Goal: Transaction & Acquisition: Purchase product/service

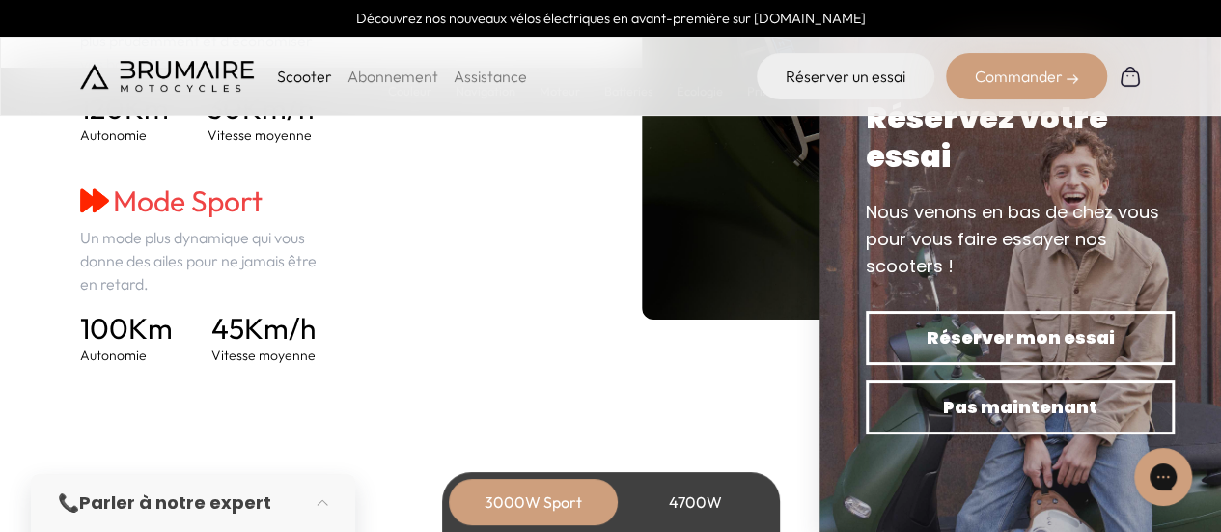
scroll to position [2867, 0]
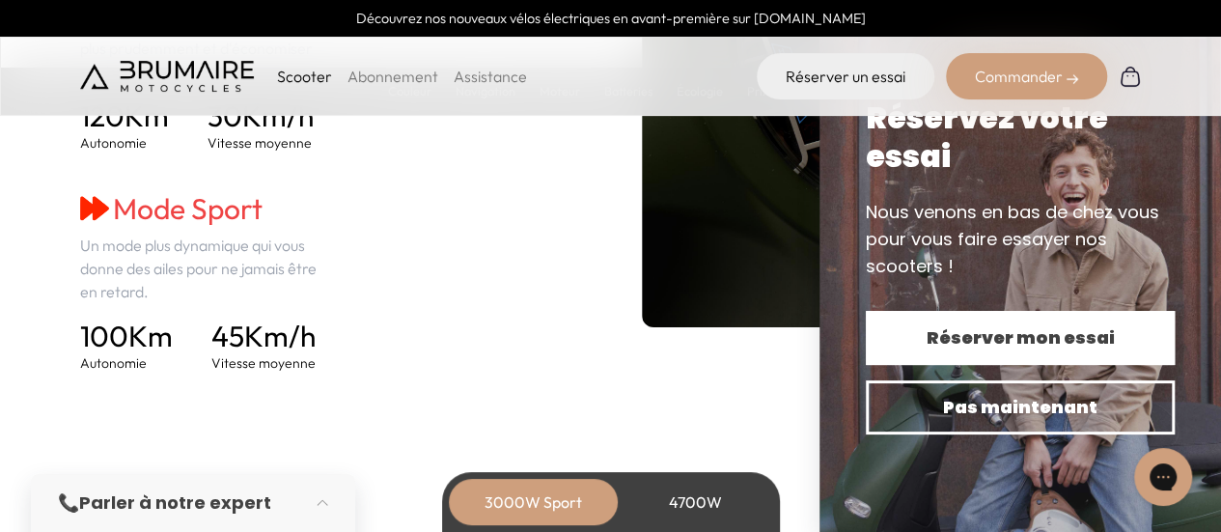
click at [988, 335] on span "Réserver mon essai" at bounding box center [1020, 337] width 241 height 27
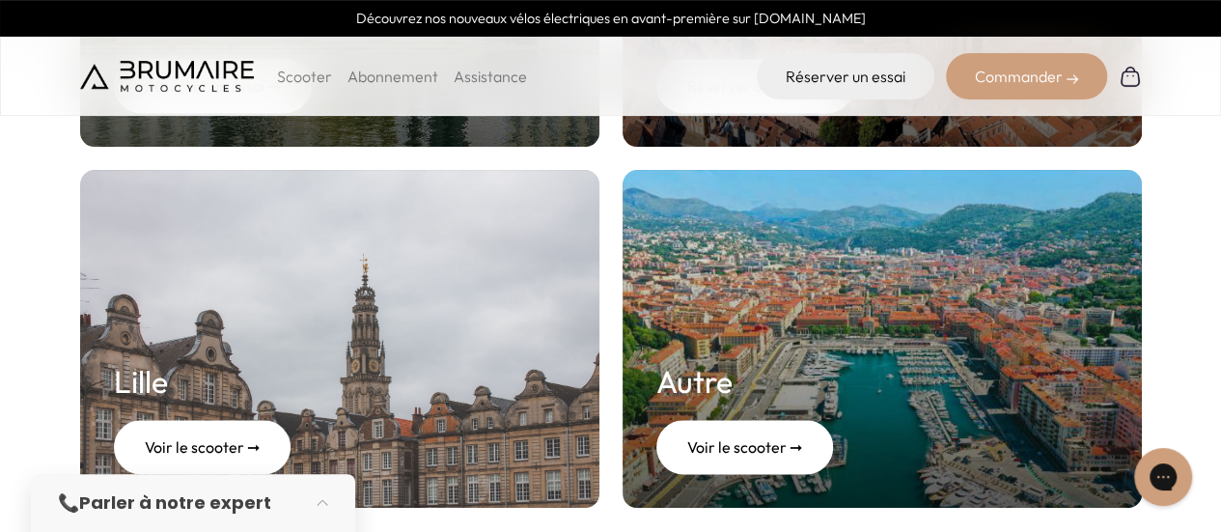
scroll to position [1180, 0]
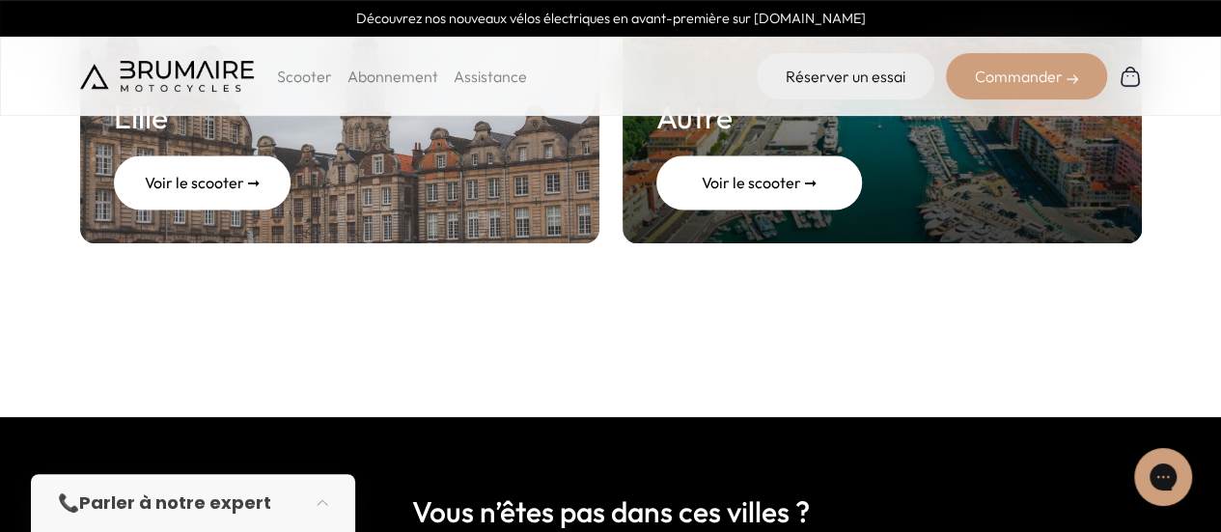
click at [768, 190] on div "Voir le scooter ➞" at bounding box center [759, 182] width 206 height 54
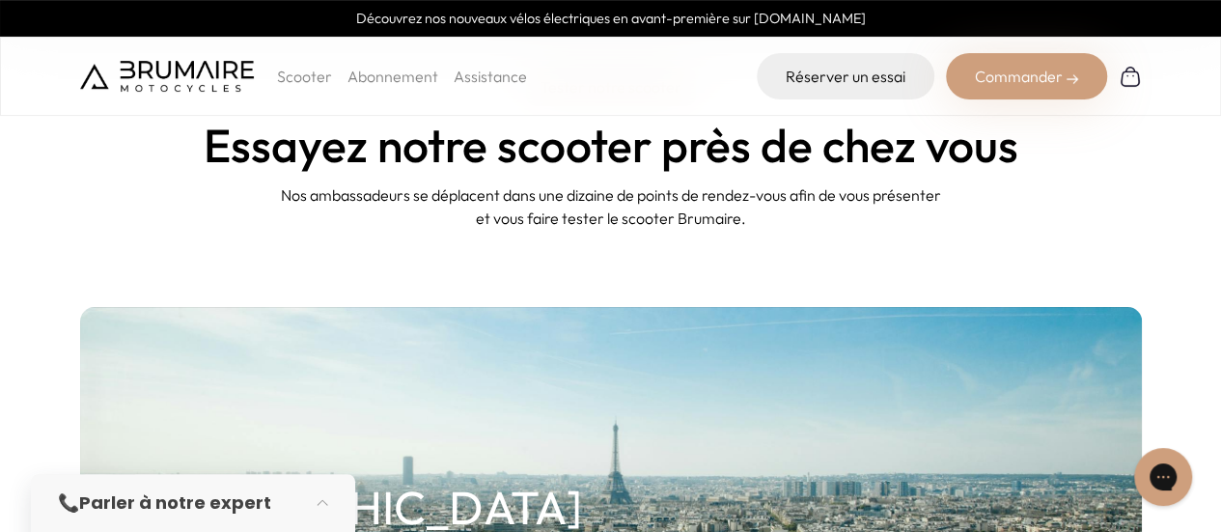
scroll to position [0, 0]
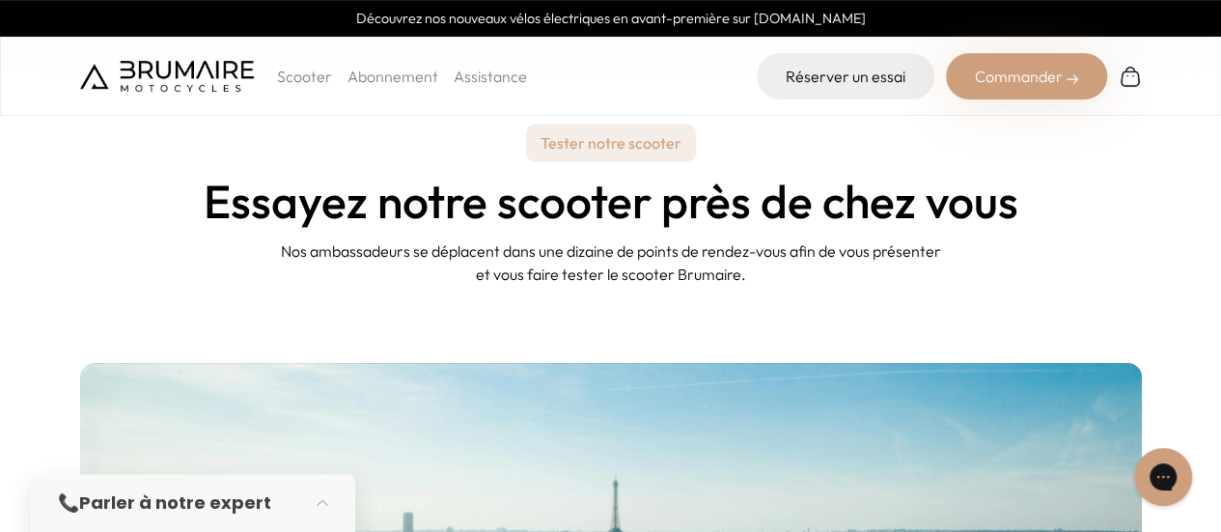
click at [299, 87] on p "Scooter" at bounding box center [304, 76] width 55 height 23
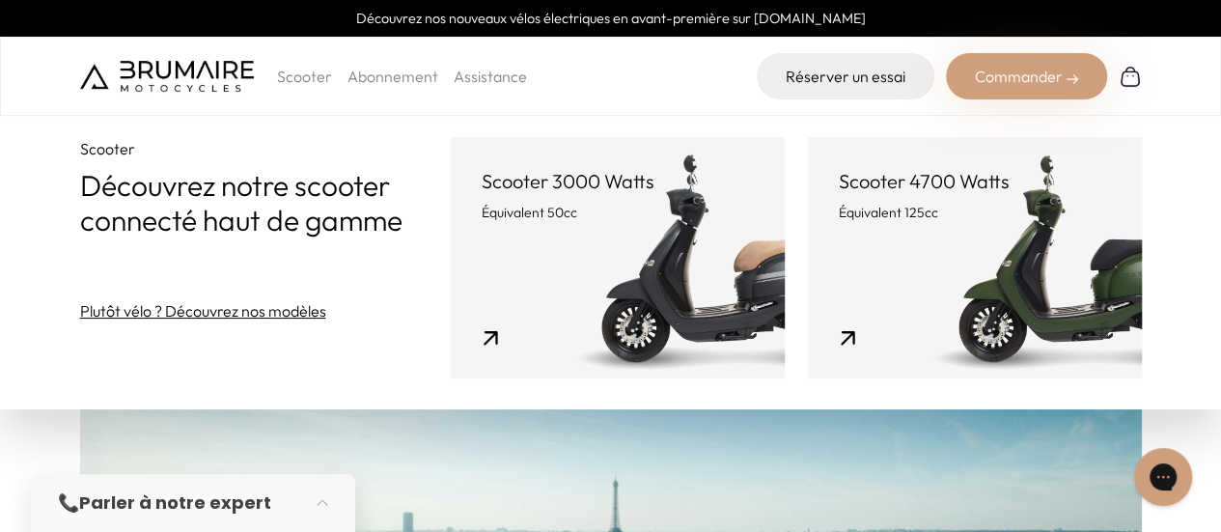
click at [605, 248] on link "Scooter 3000 Watts Équivalent 50cc" at bounding box center [618, 257] width 334 height 241
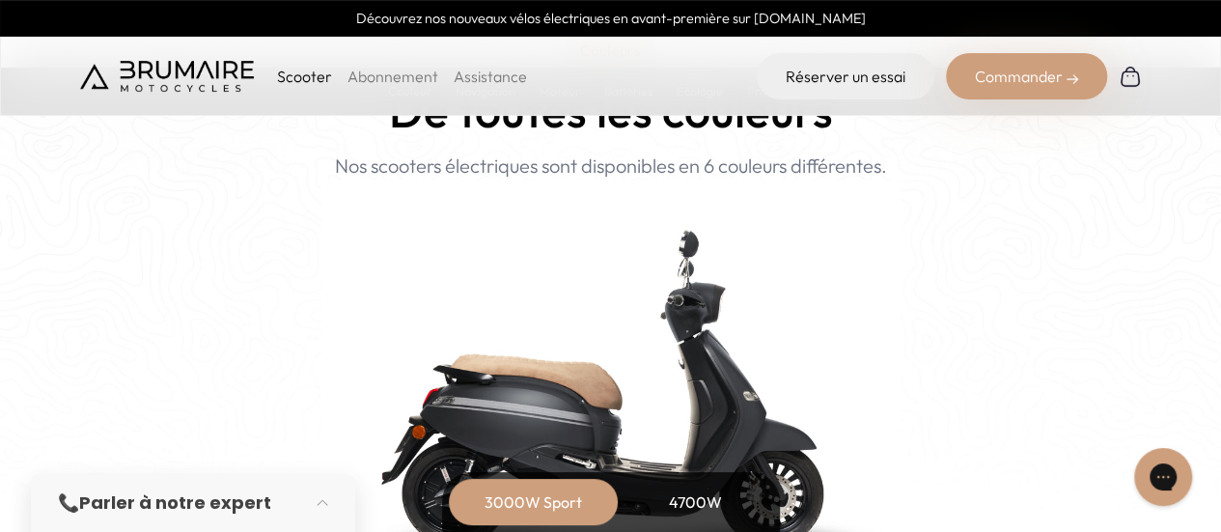
scroll to position [2023, 0]
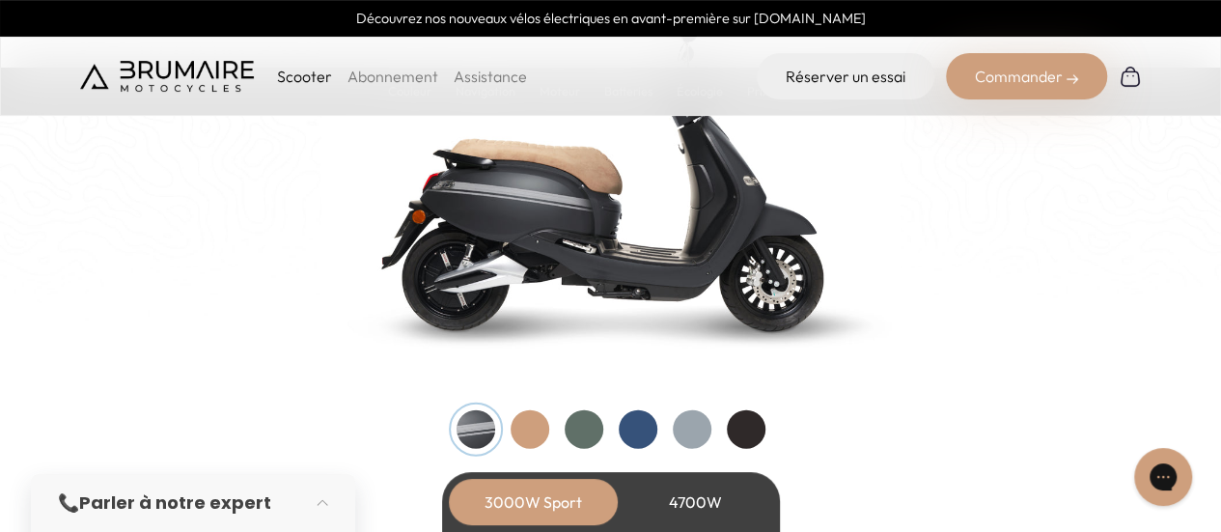
click at [641, 424] on div at bounding box center [638, 429] width 39 height 39
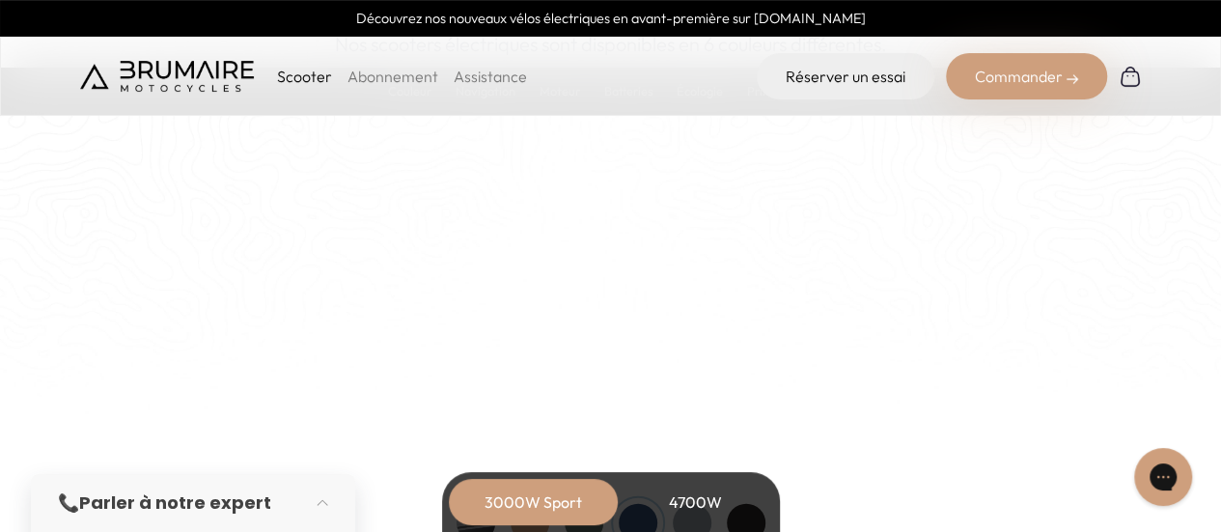
scroll to position [2039, 0]
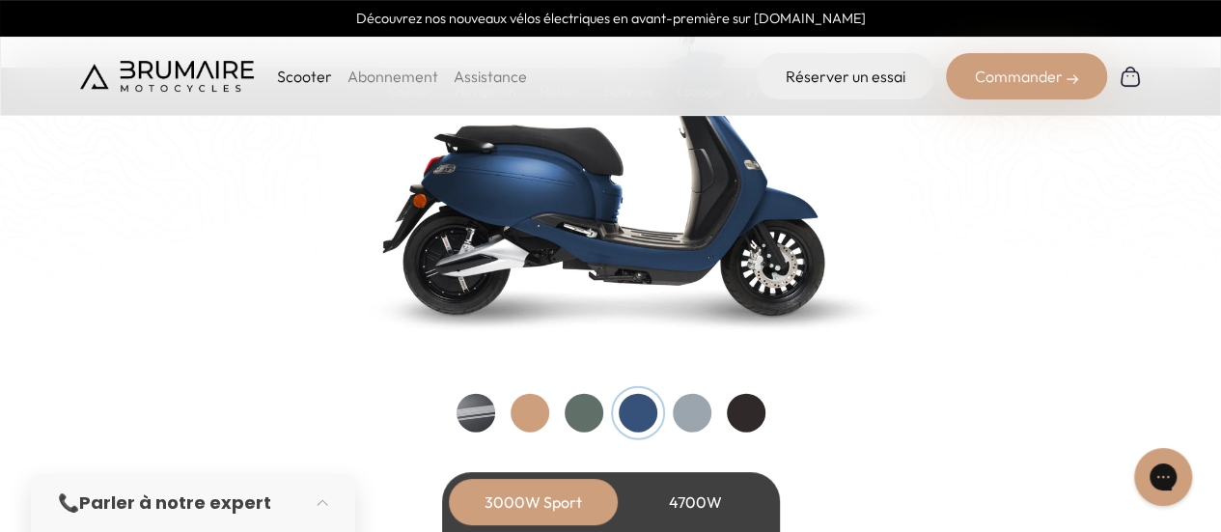
click at [754, 416] on div at bounding box center [746, 413] width 39 height 39
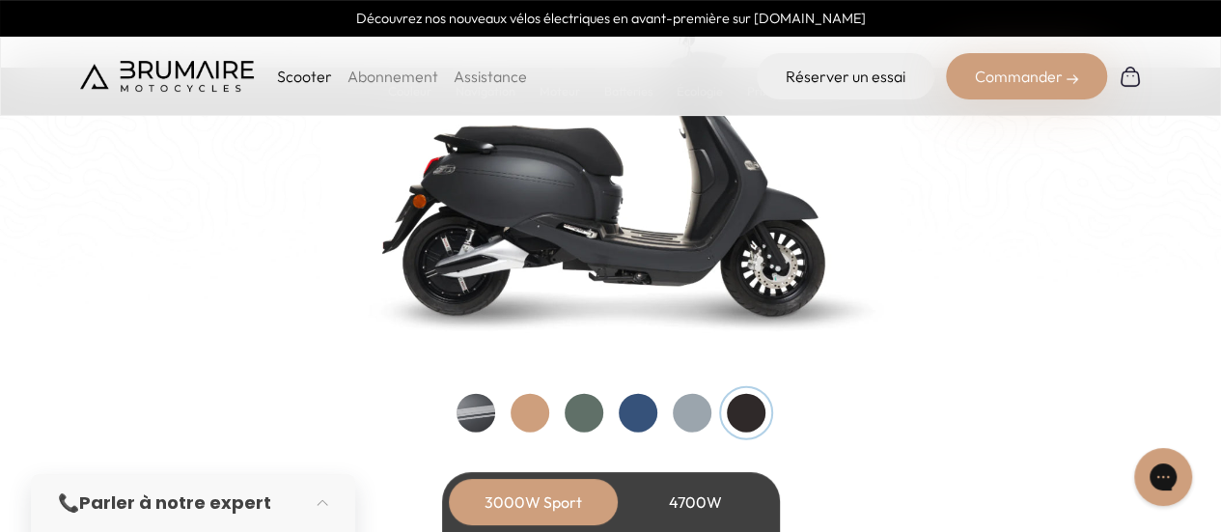
click at [693, 416] on div at bounding box center [692, 413] width 39 height 39
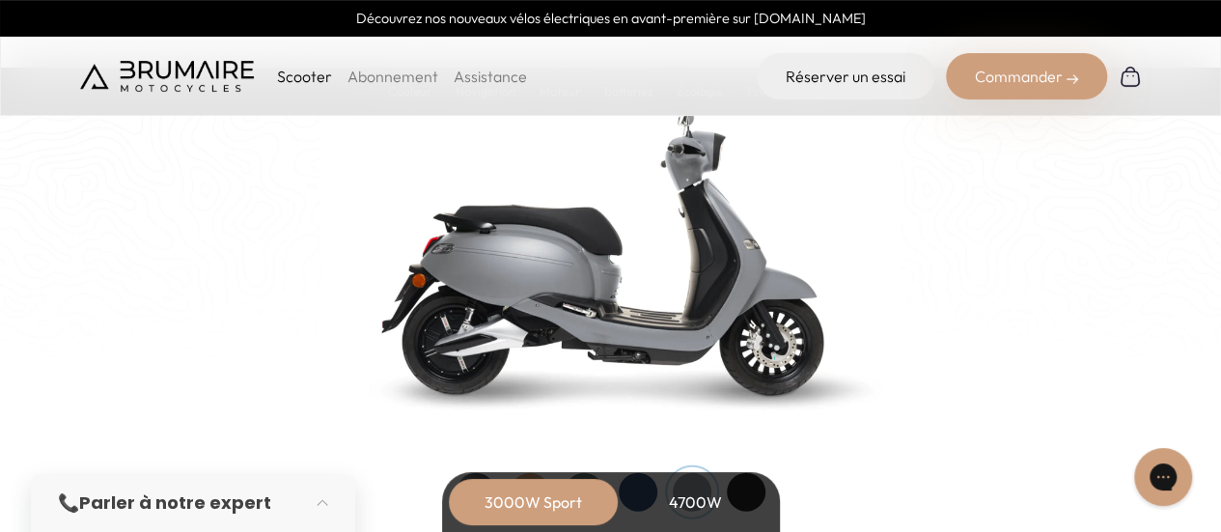
scroll to position [2103, 0]
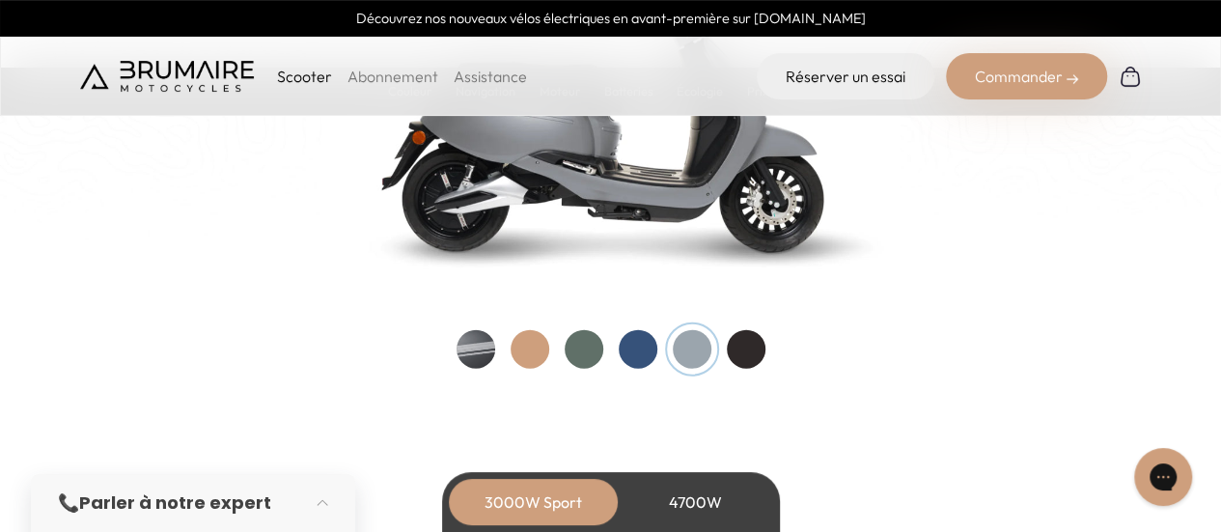
click at [635, 357] on div at bounding box center [638, 349] width 39 height 39
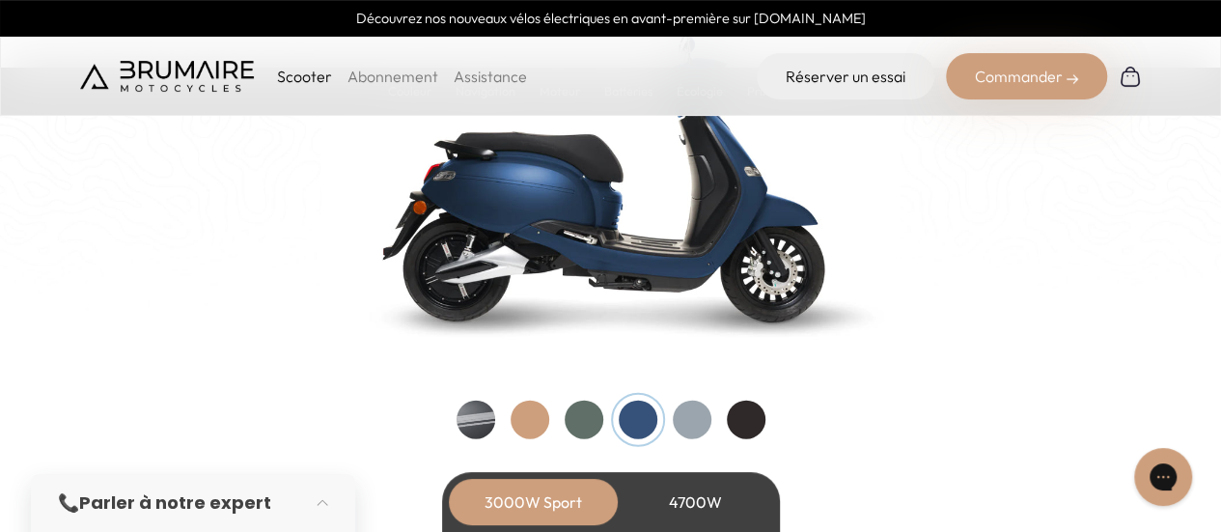
scroll to position [2031, 0]
click at [580, 399] on div "Couleurs De toutes les couleurs Nouveau ! Nos scooters électriques sont disponi…" at bounding box center [611, 123] width 1062 height 633
click at [579, 412] on div at bounding box center [584, 421] width 39 height 39
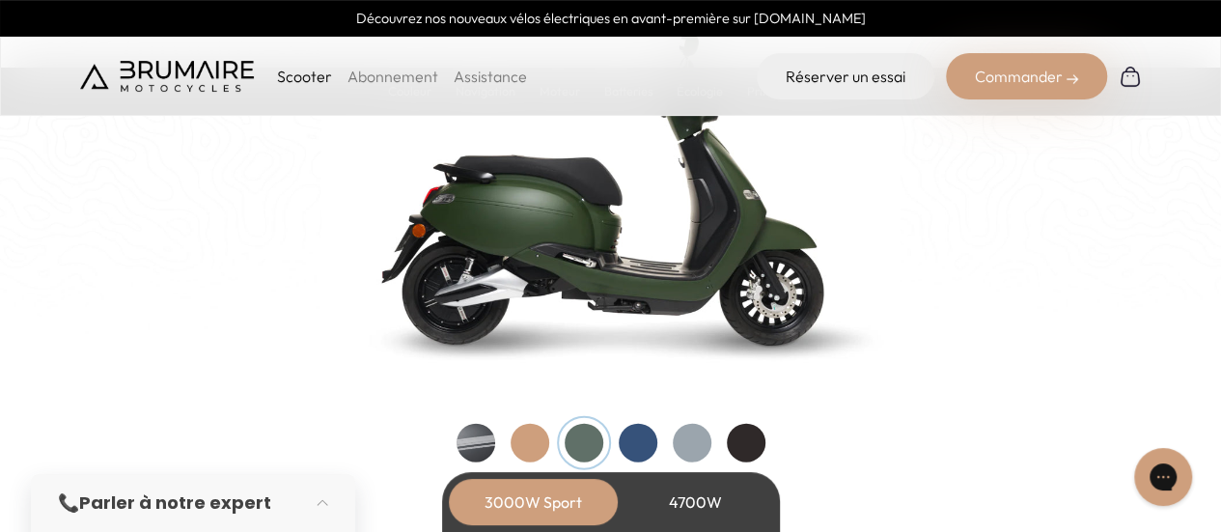
scroll to position [2010, 0]
click at [539, 443] on div at bounding box center [530, 442] width 39 height 39
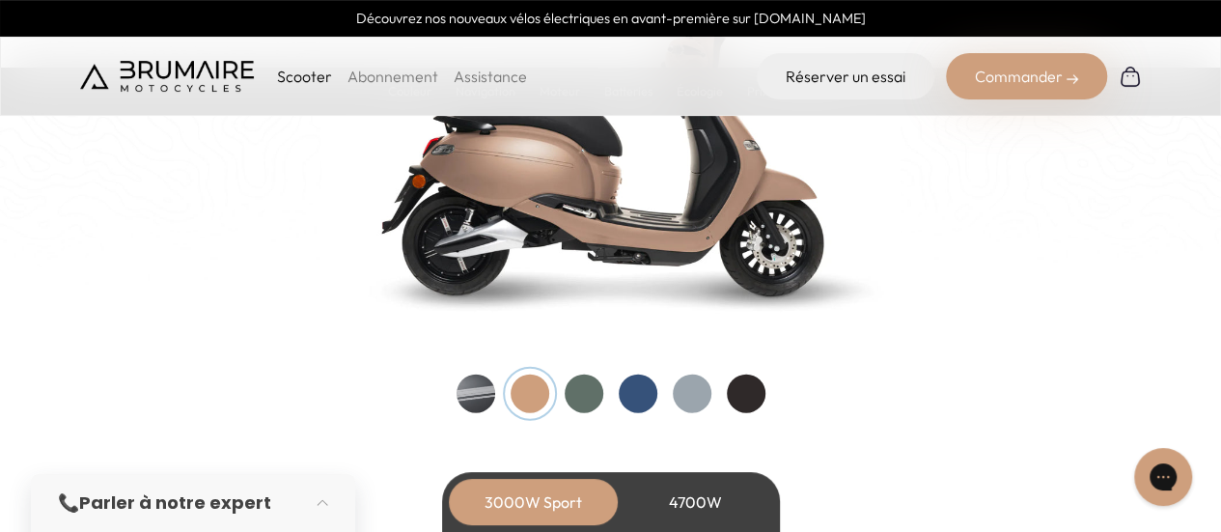
scroll to position [2059, 0]
click at [473, 394] on div at bounding box center [476, 393] width 39 height 39
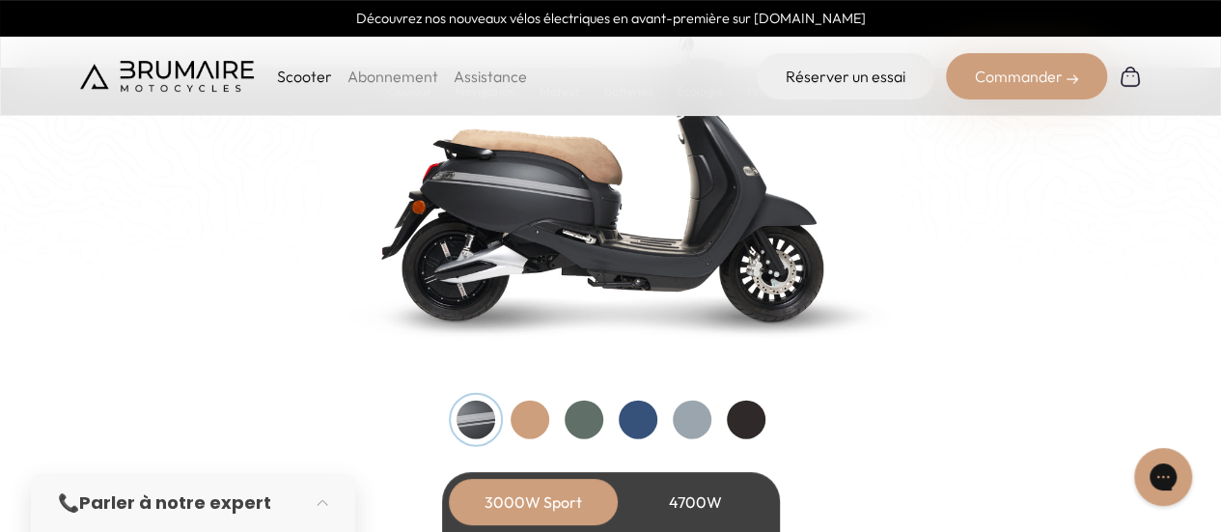
scroll to position [2033, 0]
click at [530, 422] on div at bounding box center [530, 419] width 39 height 39
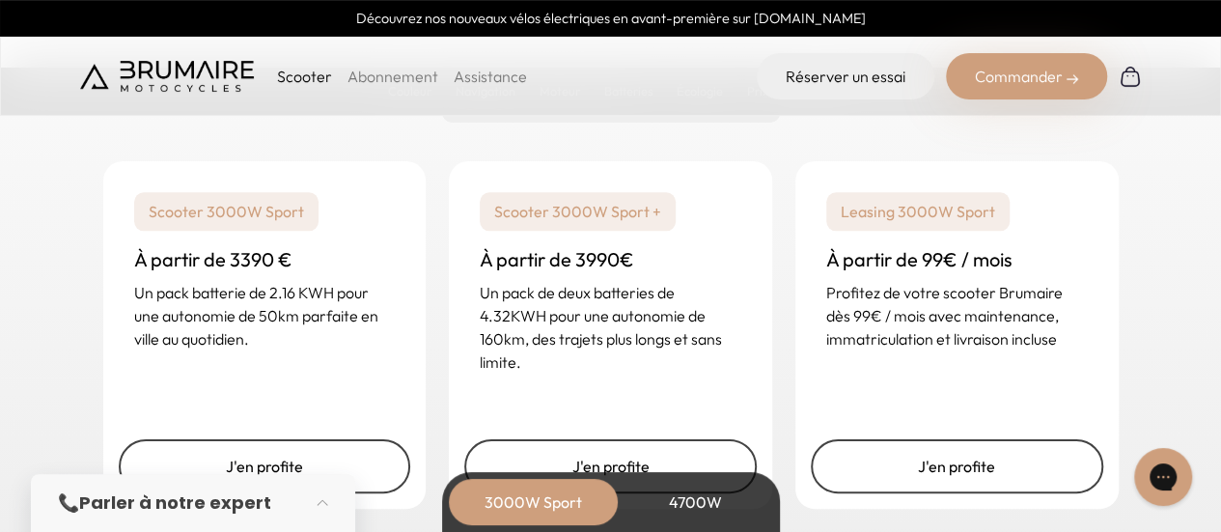
scroll to position [4762, 0]
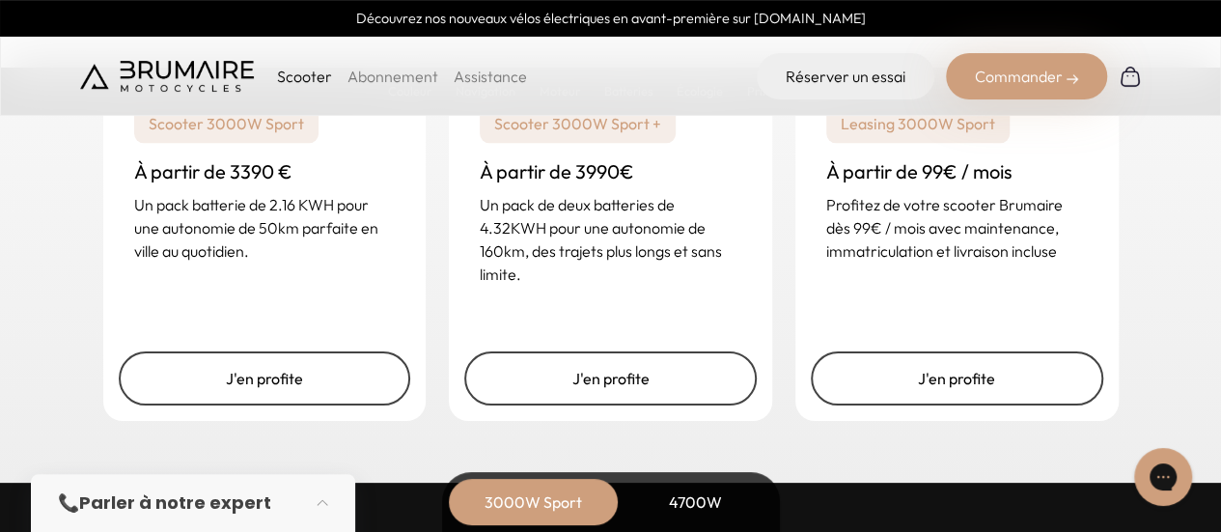
click at [935, 407] on div "J'en profite" at bounding box center [957, 378] width 323 height 85
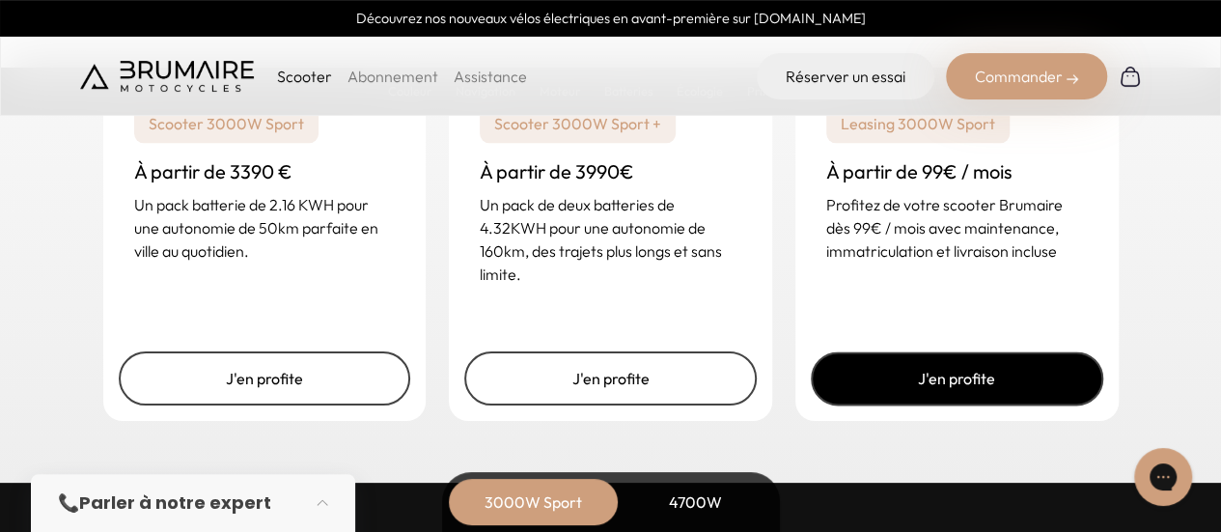
click at [954, 381] on link "J'en profite" at bounding box center [957, 378] width 293 height 54
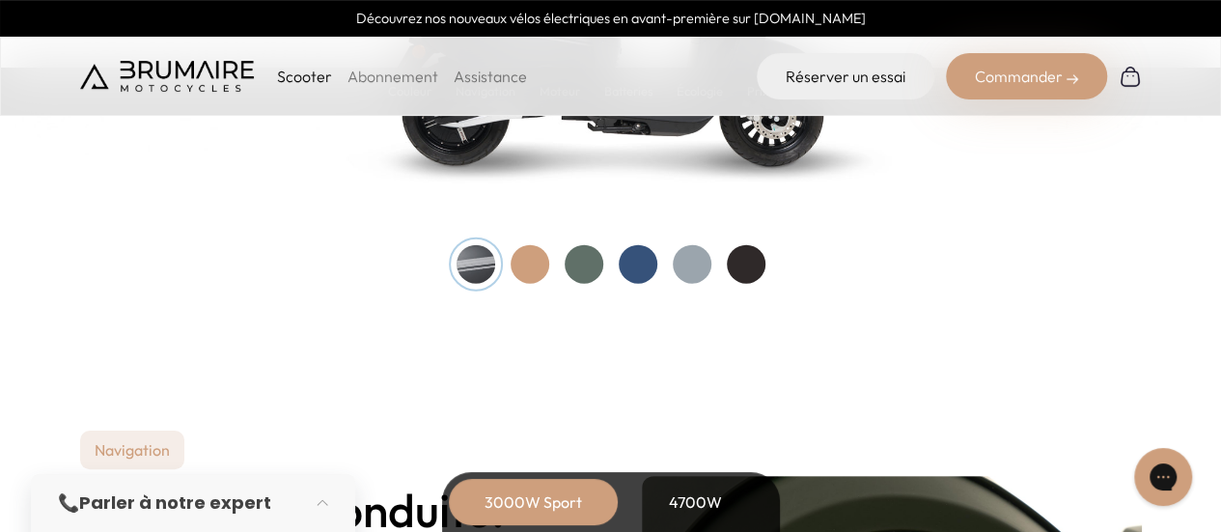
scroll to position [2189, 0]
click at [534, 255] on div at bounding box center [530, 263] width 39 height 39
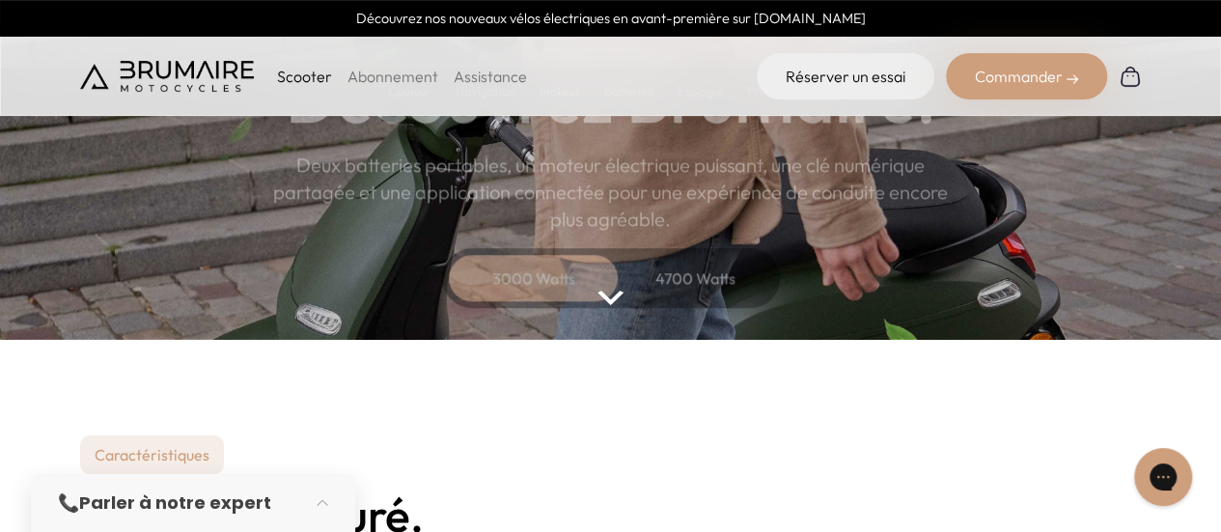
scroll to position [475, 0]
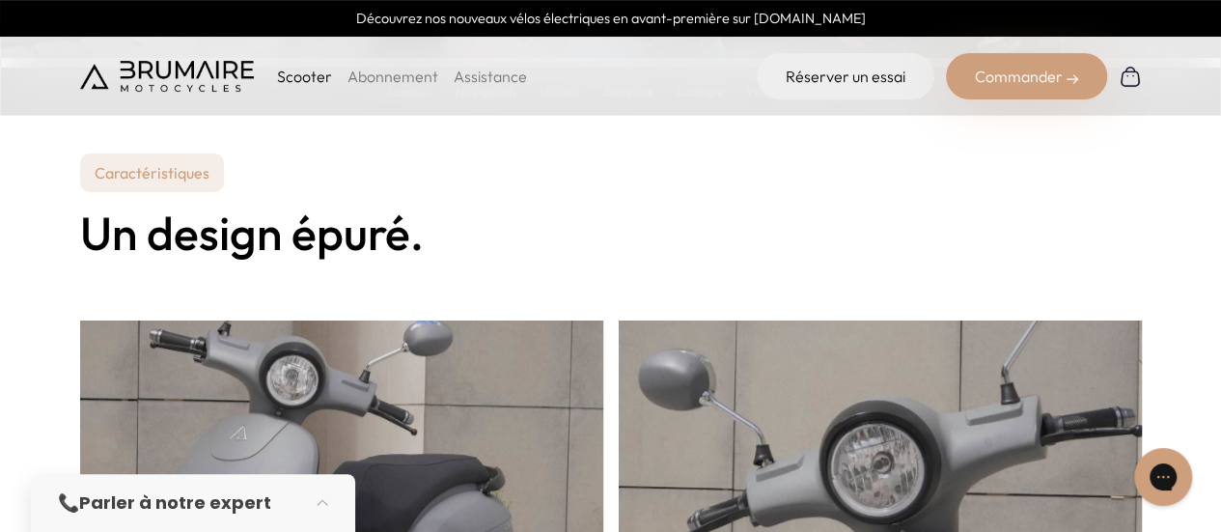
click at [141, 169] on p "Caractéristiques" at bounding box center [152, 173] width 144 height 39
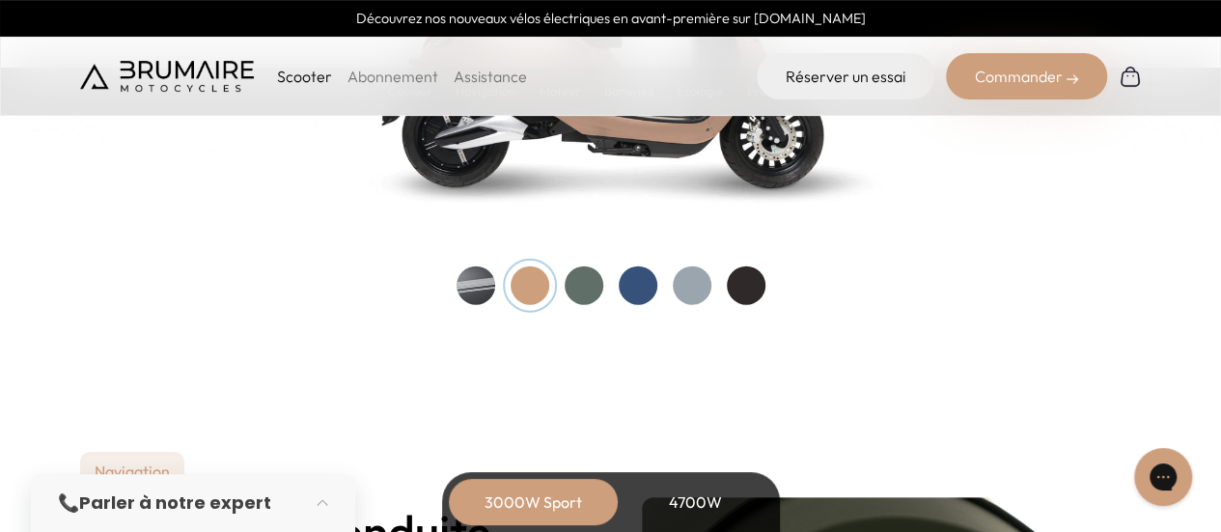
scroll to position [1881, 0]
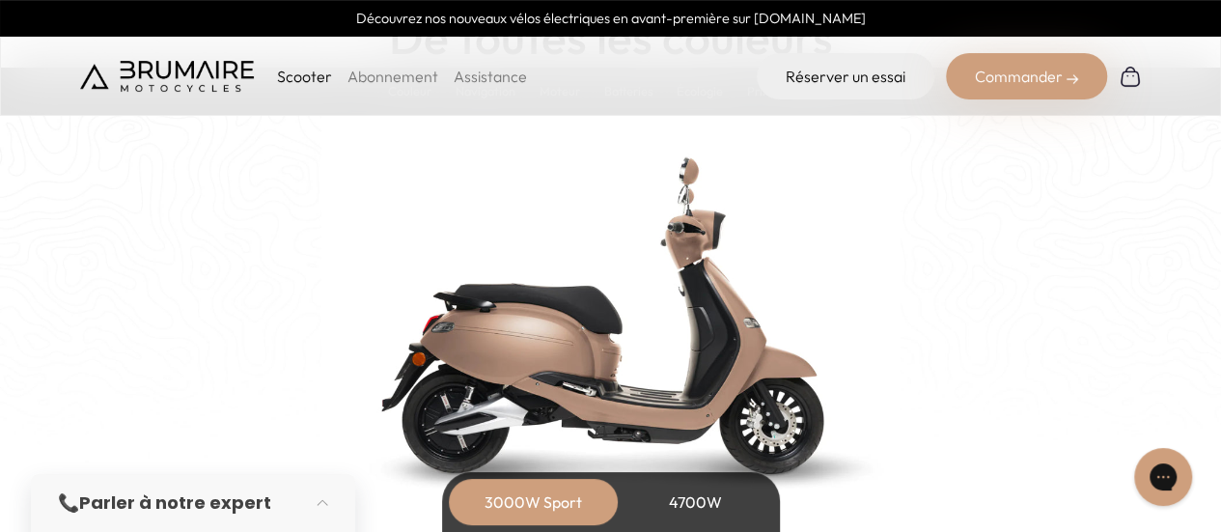
click at [544, 314] on img at bounding box center [610, 314] width 579 height 414
